Goal: Task Accomplishment & Management: Use online tool/utility

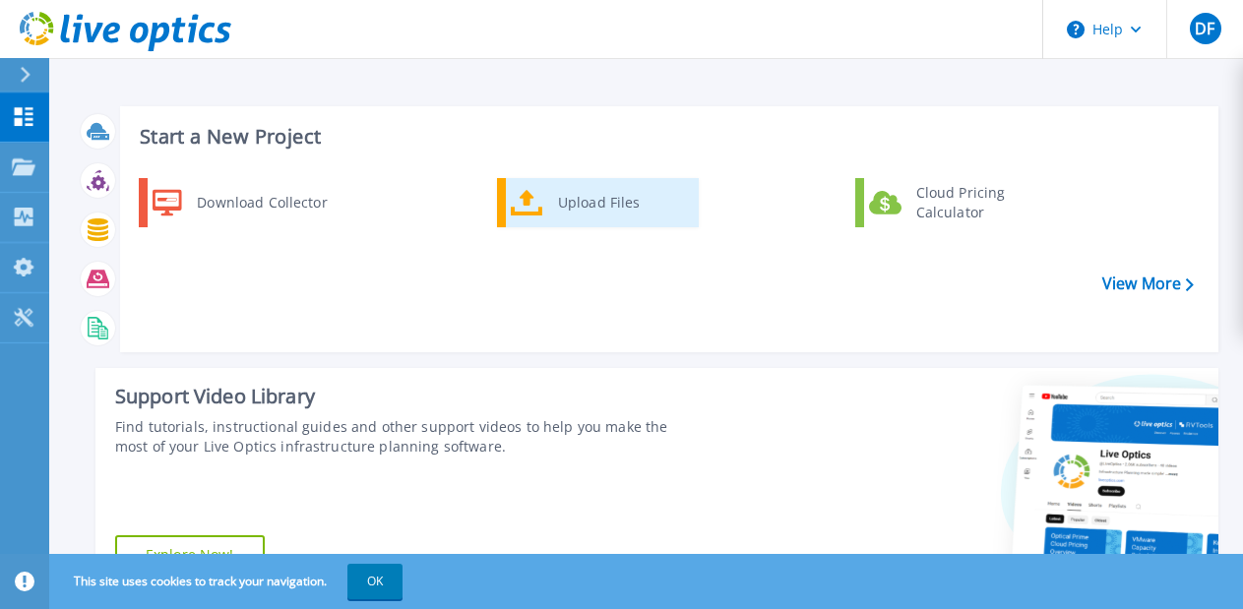
click at [602, 209] on div "Upload Files" at bounding box center [621, 202] width 146 height 39
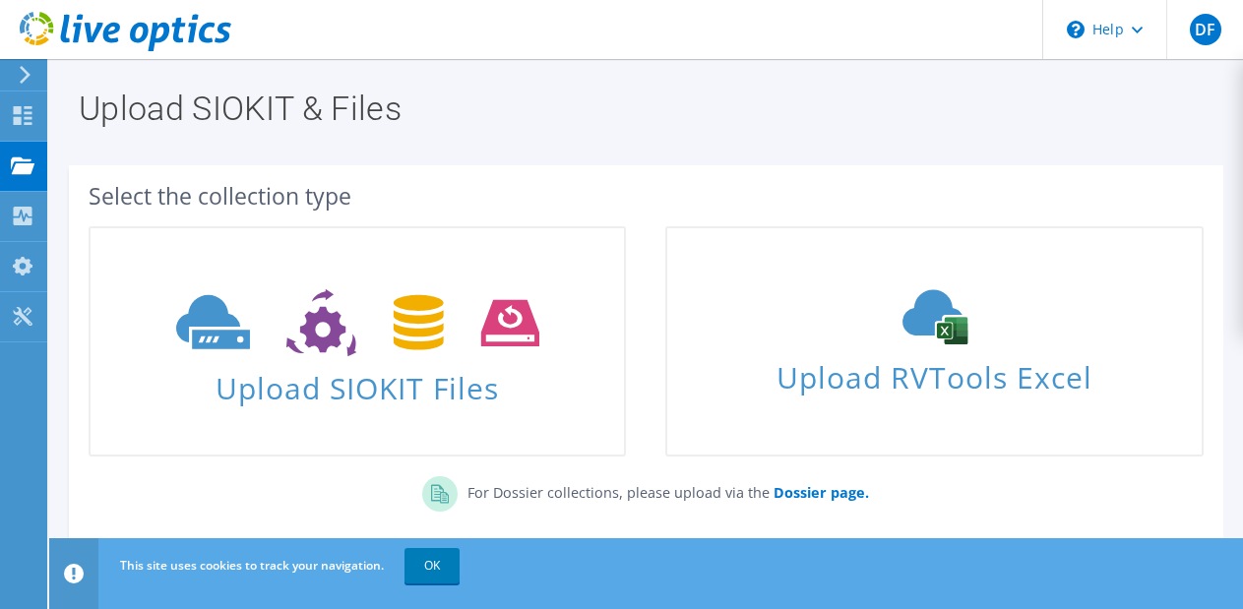
scroll to position [117, 0]
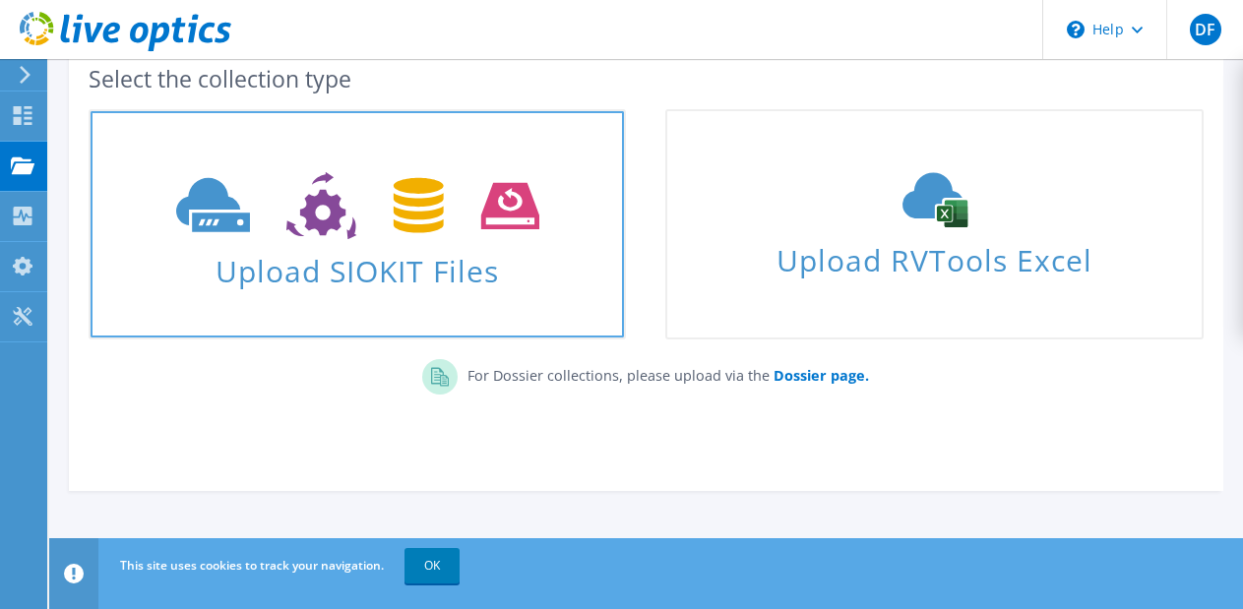
click at [336, 236] on icon at bounding box center [357, 206] width 363 height 68
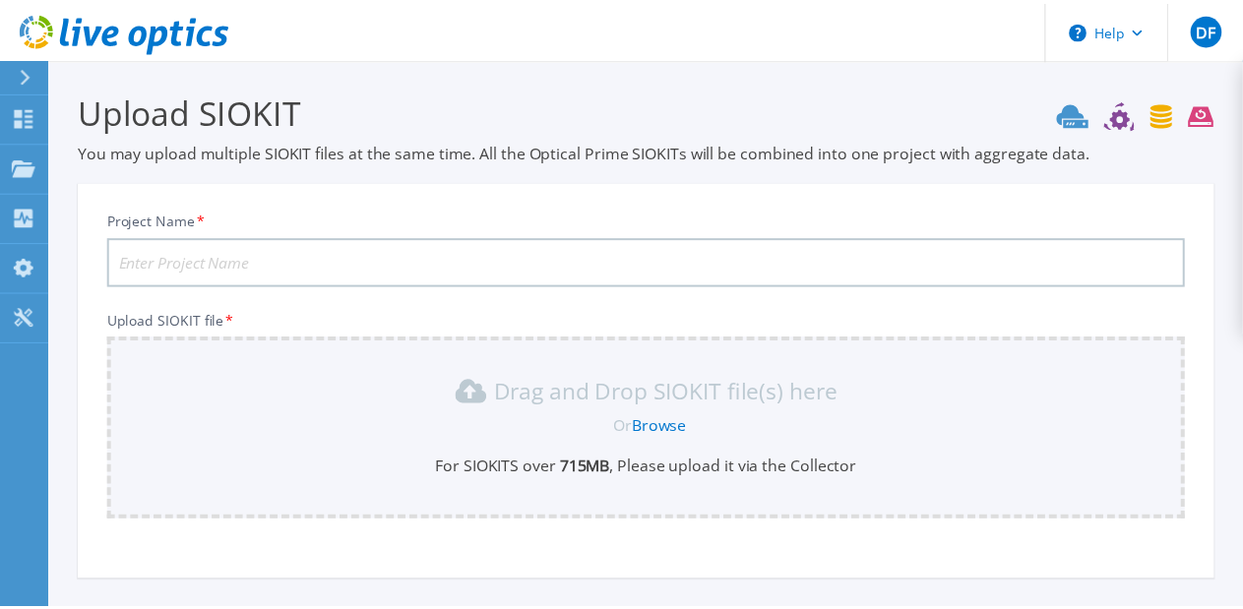
scroll to position [175, 0]
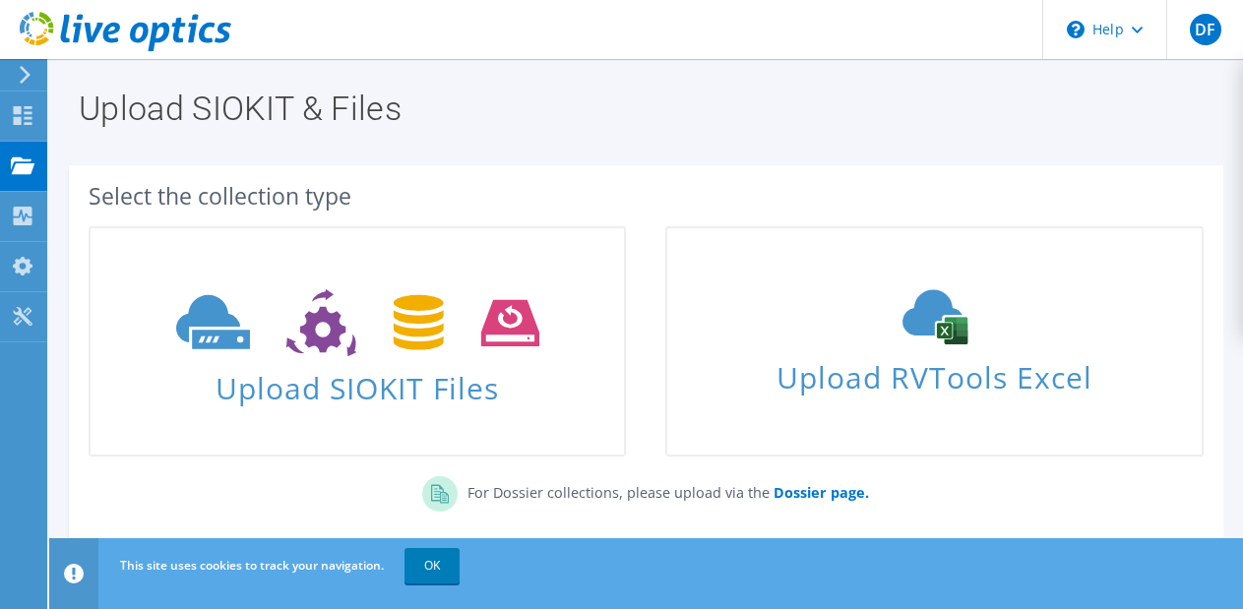
scroll to position [117, 0]
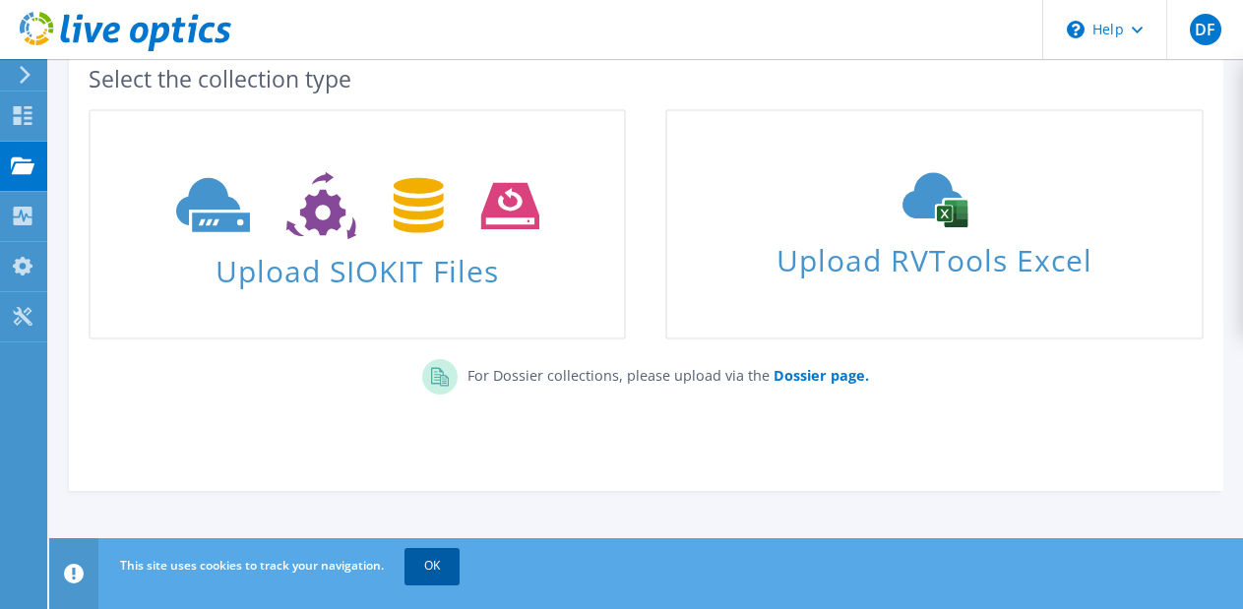
click at [439, 561] on link "OK" at bounding box center [431, 565] width 55 height 35
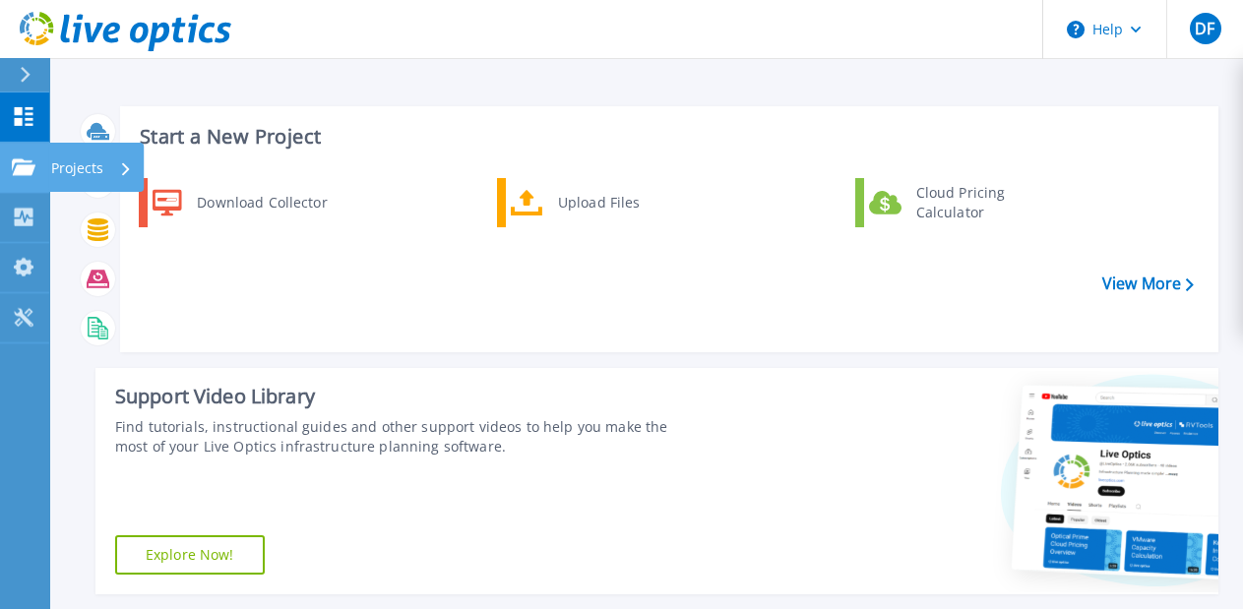
click at [31, 165] on icon at bounding box center [24, 166] width 24 height 17
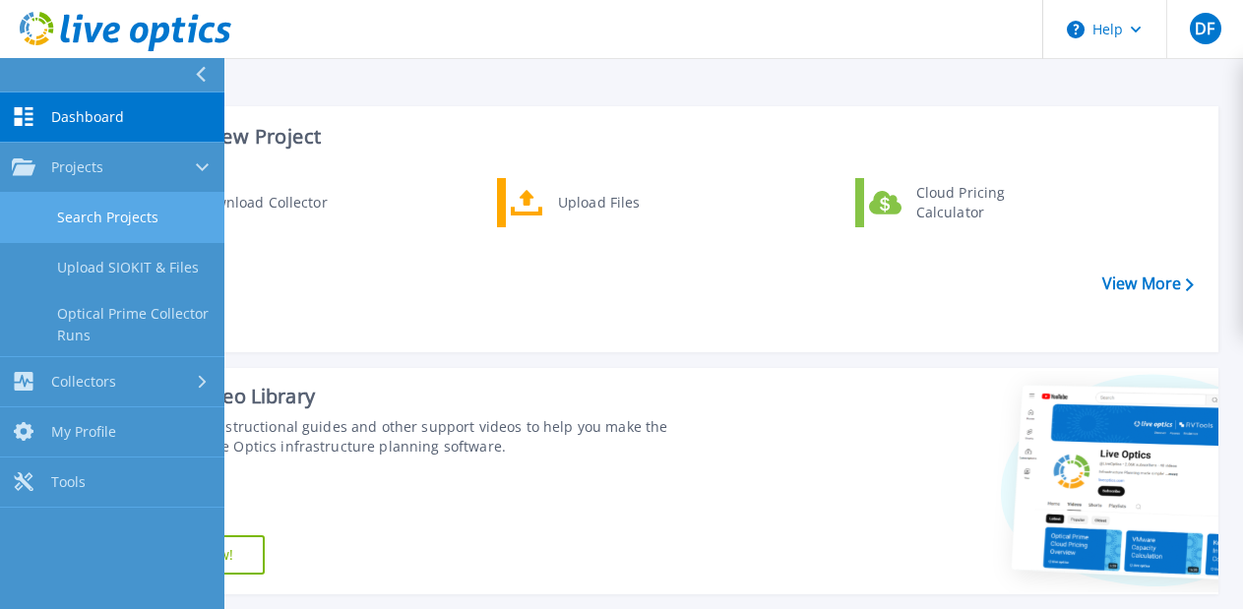
click at [83, 199] on link "Search Projects" at bounding box center [112, 218] width 224 height 50
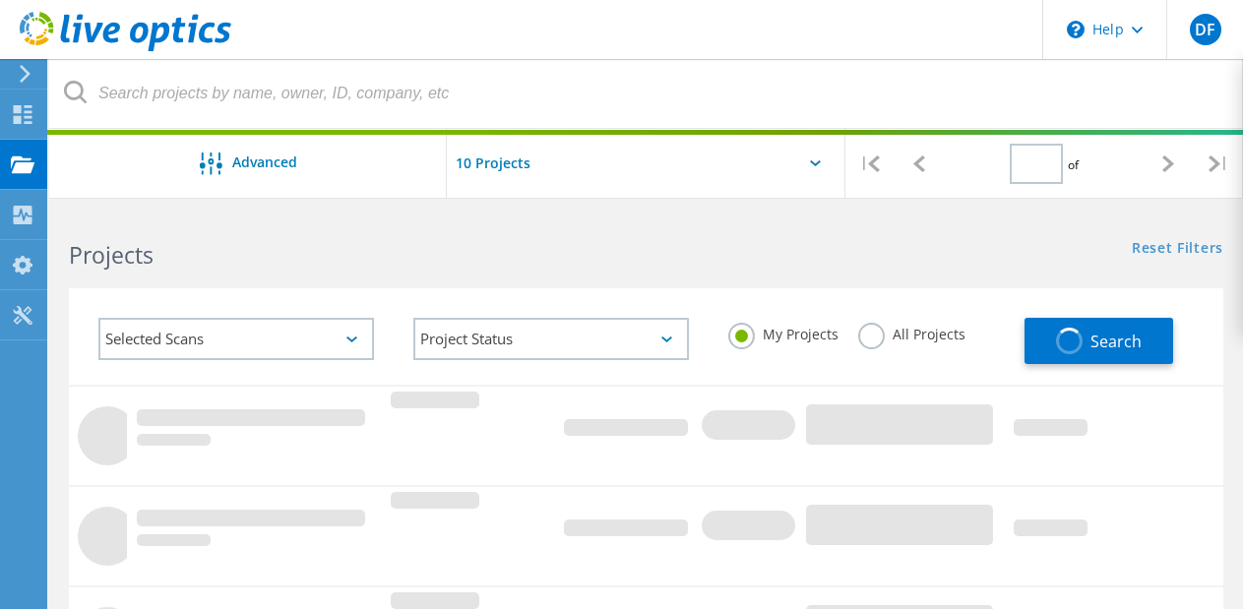
type input "1"
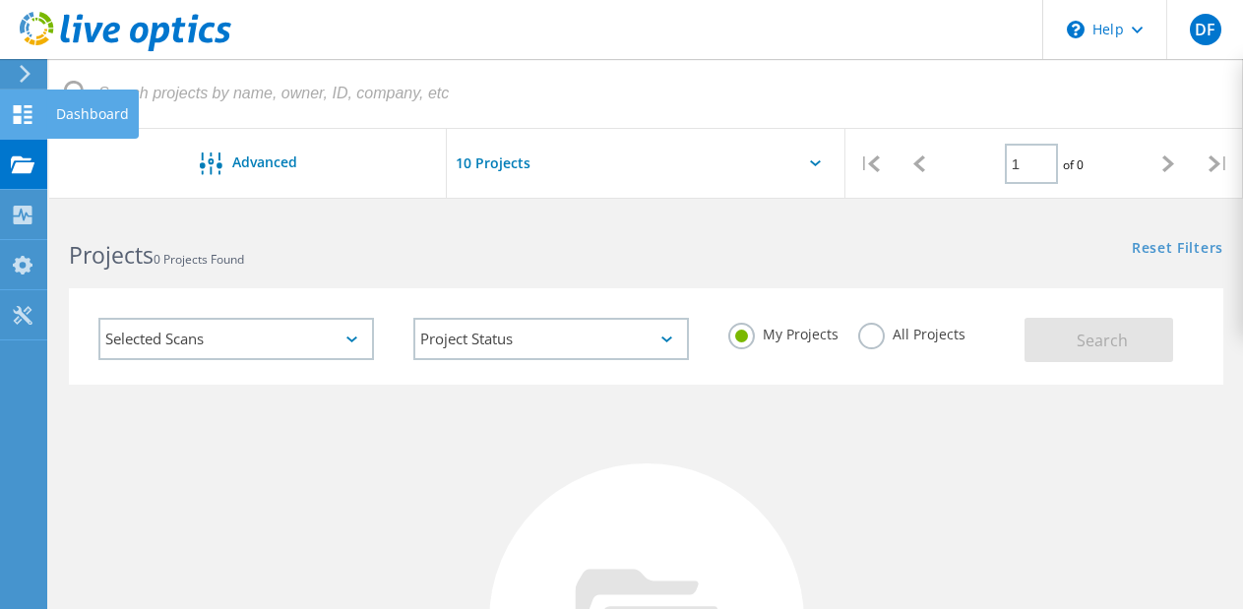
click at [31, 108] on icon at bounding box center [23, 114] width 24 height 19
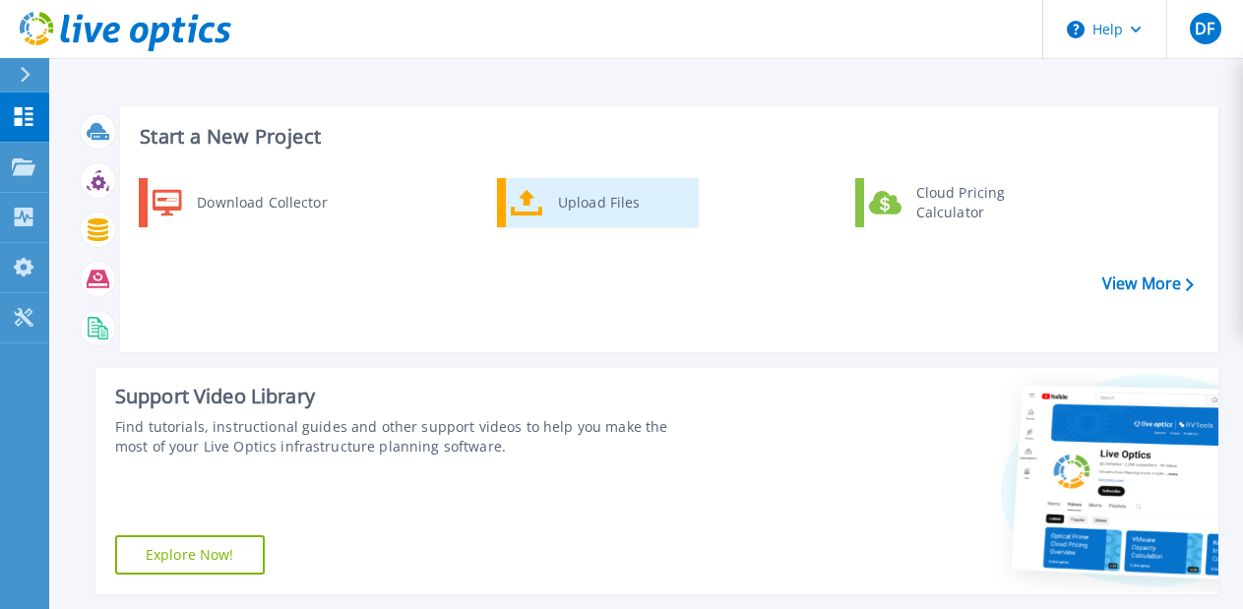
click at [591, 200] on div "Upload Files" at bounding box center [621, 202] width 146 height 39
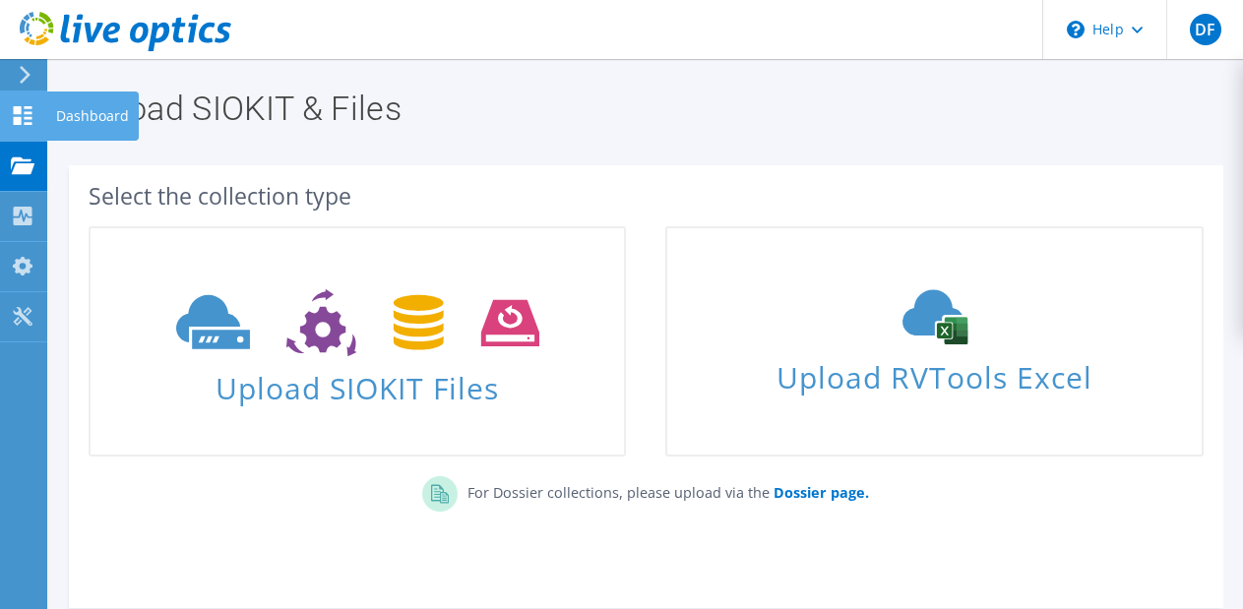
click at [18, 109] on use at bounding box center [23, 115] width 19 height 19
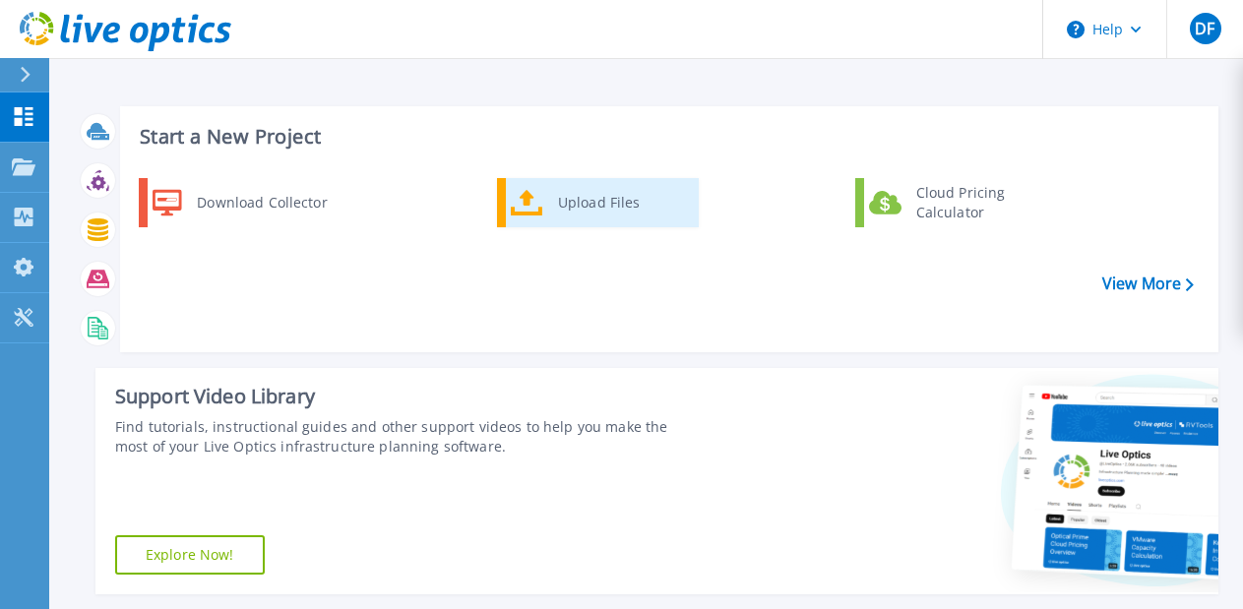
click at [593, 195] on div "Upload Files" at bounding box center [621, 202] width 146 height 39
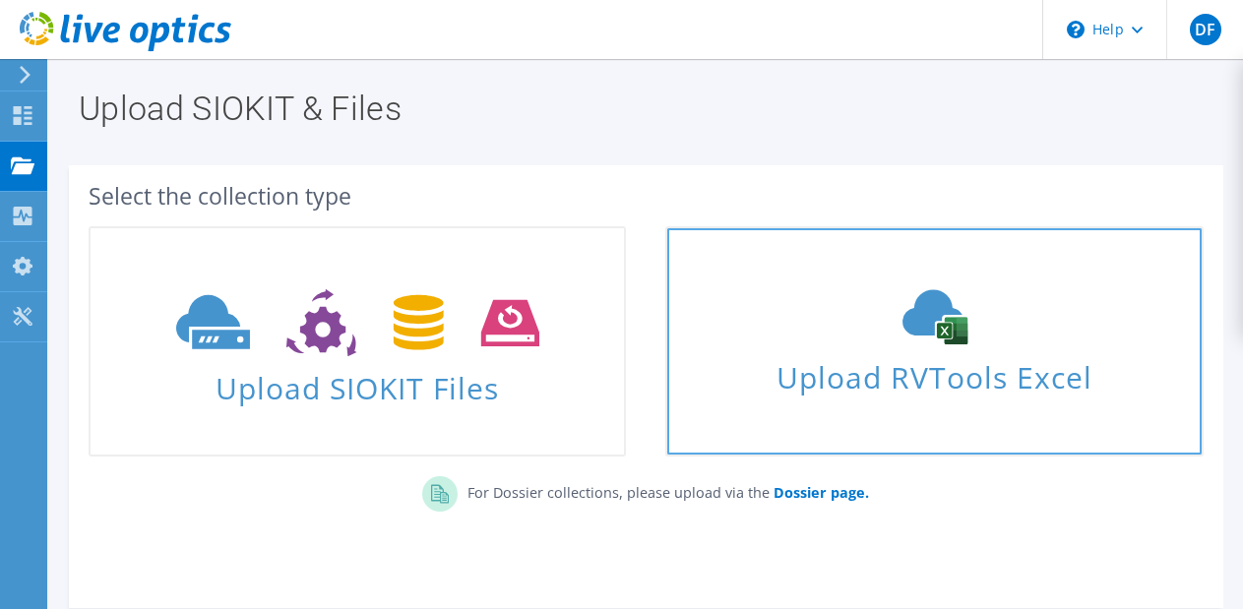
click at [794, 357] on span "Upload RVTools Excel" at bounding box center [933, 372] width 533 height 42
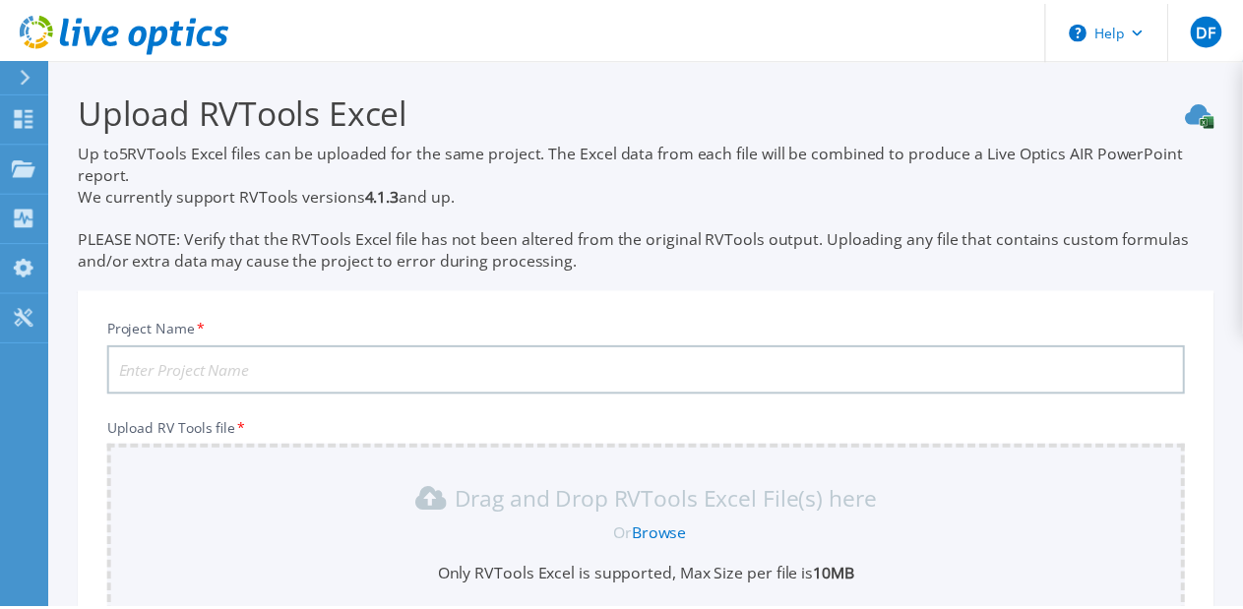
scroll to position [283, 0]
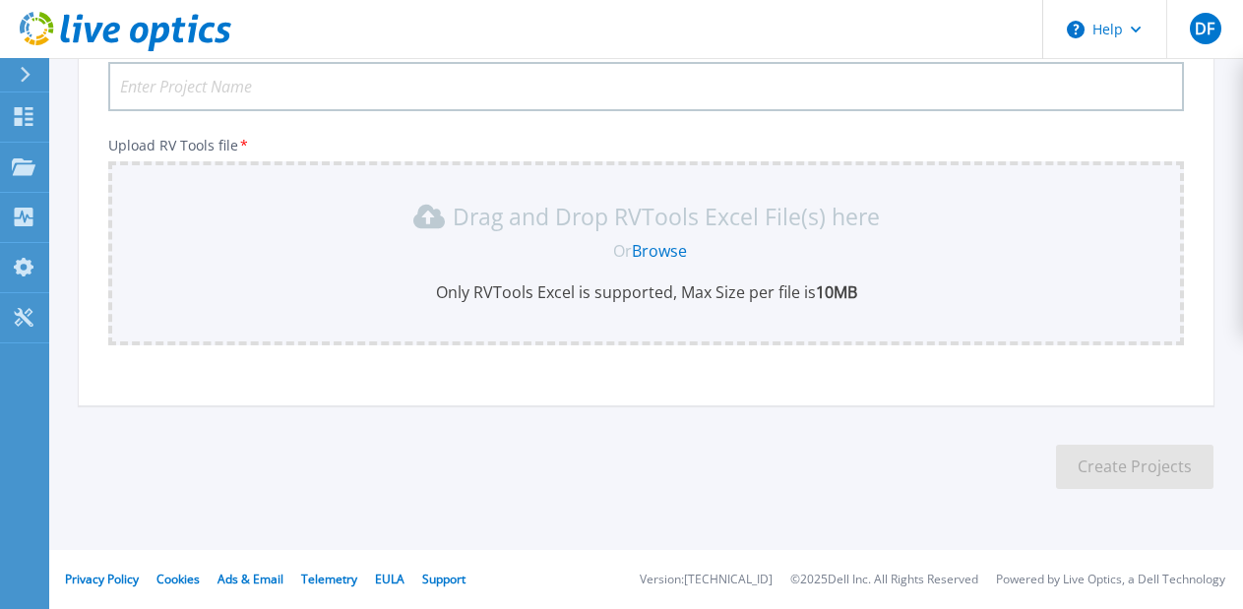
click at [671, 247] on link "Browse" at bounding box center [659, 251] width 55 height 22
click at [958, 423] on section "Upload RVTools Excel Up to 5 RVTools Excel files can be uploaded for the same p…" at bounding box center [645, 154] width 1193 height 759
click at [860, 211] on p "Drag and Drop RVTools Excel File(s) here" at bounding box center [666, 217] width 427 height 20
click at [660, 252] on link "Browse" at bounding box center [659, 251] width 55 height 22
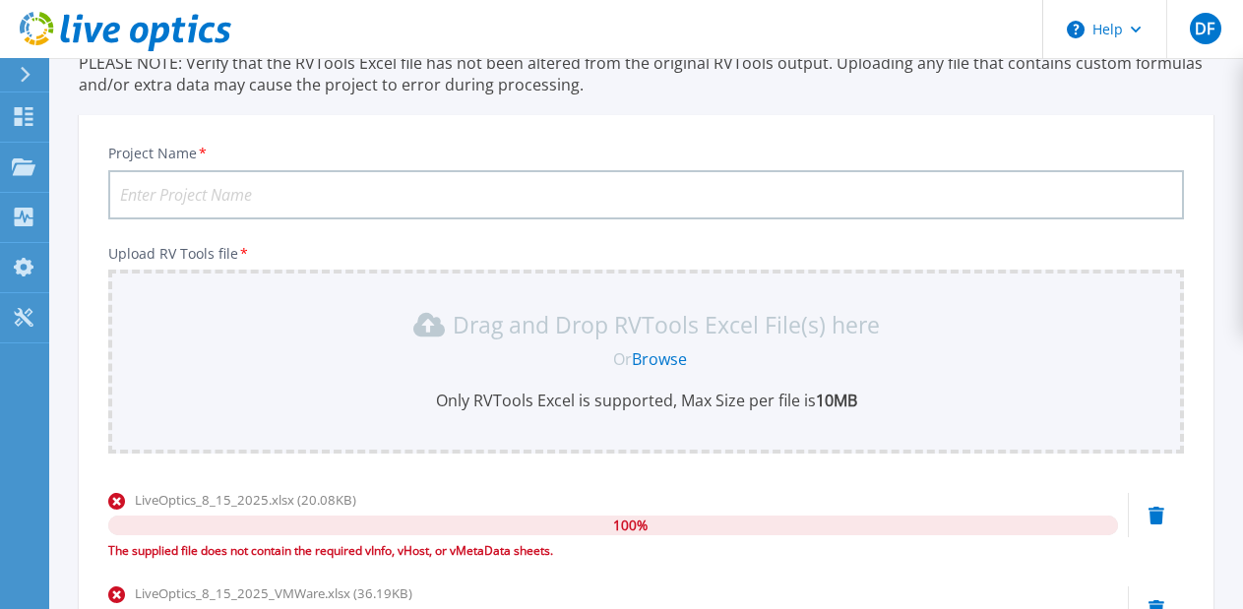
scroll to position [0, 0]
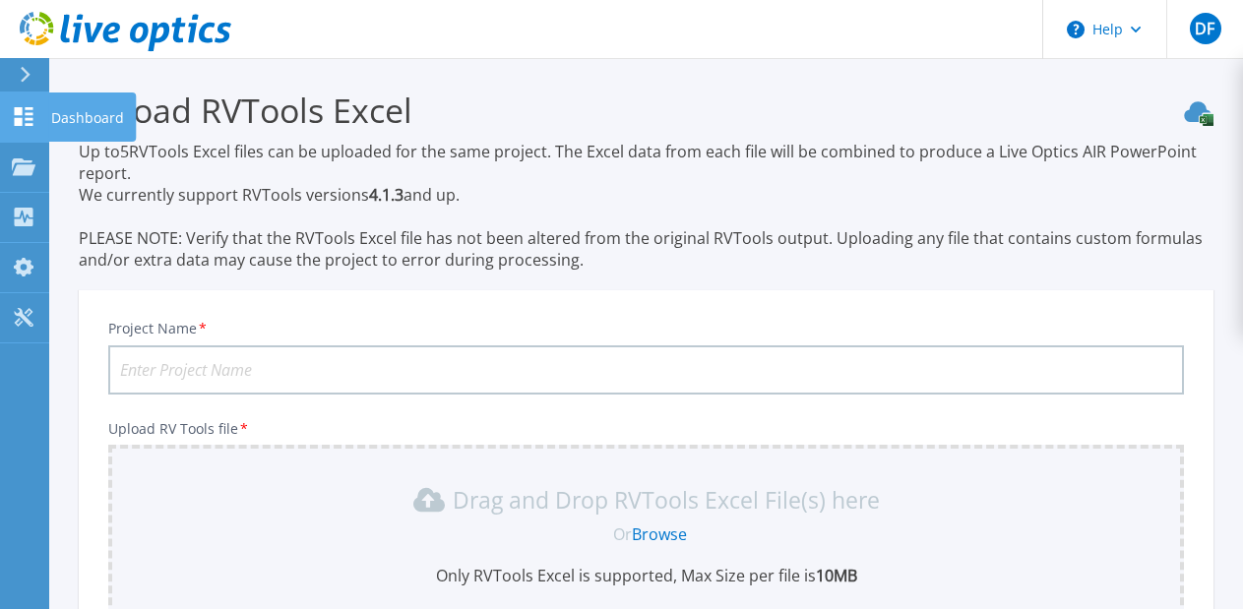
click at [8, 126] on link "Dashboard Dashboard" at bounding box center [24, 117] width 49 height 50
